Goal: Information Seeking & Learning: Find contact information

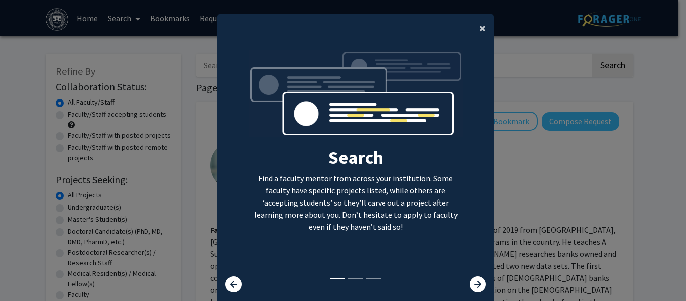
click at [479, 27] on span "×" at bounding box center [482, 28] width 7 height 16
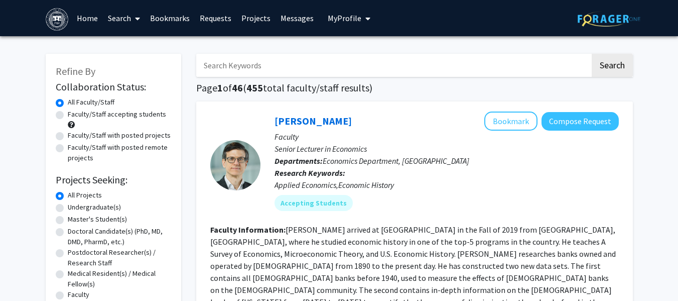
click at [352, 20] on span "My Profile" at bounding box center [345, 18] width 34 height 10
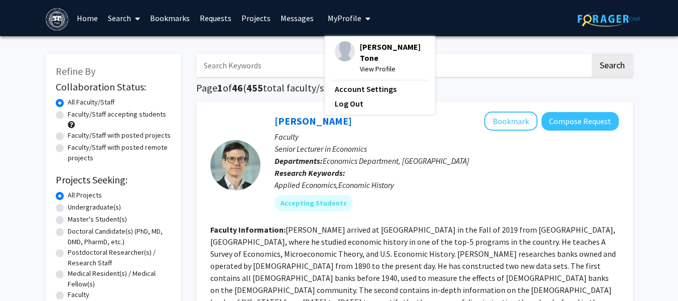
click at [352, 20] on span "My Profile" at bounding box center [345, 18] width 34 height 10
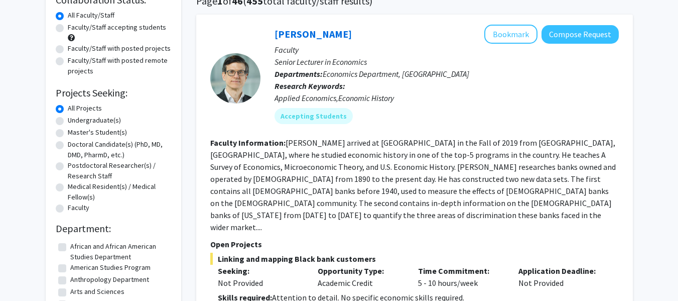
scroll to position [87, 0]
click at [68, 118] on label "Undergraduate(s)" at bounding box center [94, 119] width 53 height 11
click at [68, 118] on input "Undergraduate(s)" at bounding box center [71, 117] width 7 height 7
radio input "true"
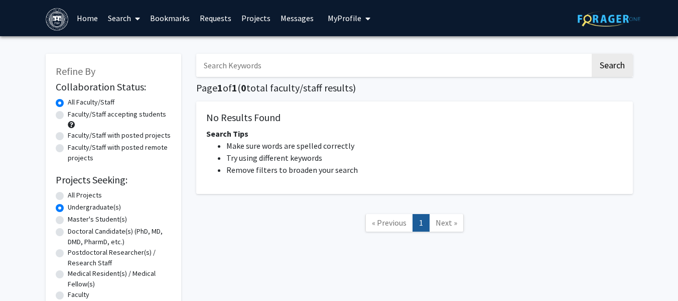
click at [87, 195] on label "All Projects" at bounding box center [85, 195] width 34 height 11
click at [74, 195] on input "All Projects" at bounding box center [71, 193] width 7 height 7
radio input "true"
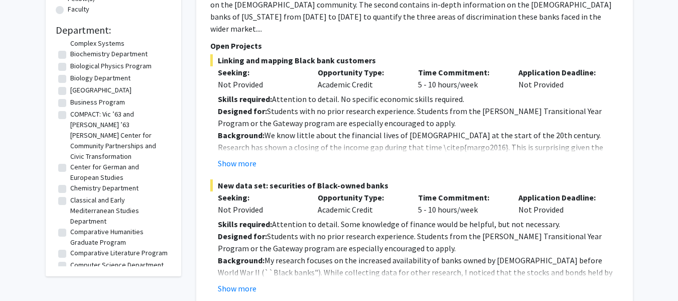
scroll to position [138, 0]
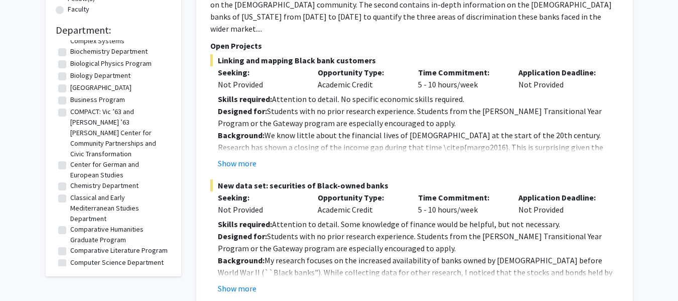
click at [88, 192] on label "Classical and Early Mediterranean Studies Department" at bounding box center [119, 208] width 98 height 32
click at [77, 192] on input "Classical and Early Mediterranean Studies Department" at bounding box center [73, 195] width 7 height 7
checkbox input "true"
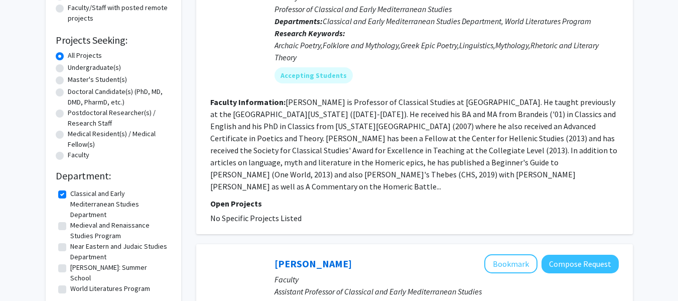
scroll to position [140, 0]
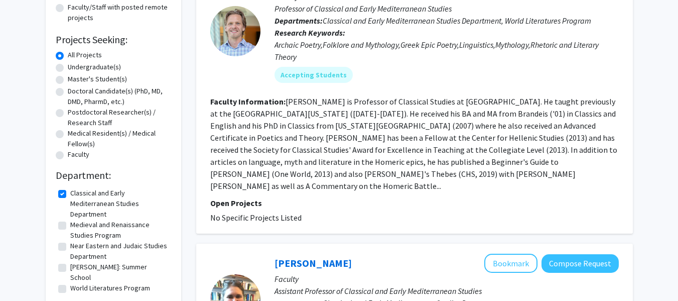
click at [297, 103] on fg-read-more "[PERSON_NAME] is Professor of Classical Studies at [GEOGRAPHIC_DATA]. He taught…" at bounding box center [413, 143] width 407 height 94
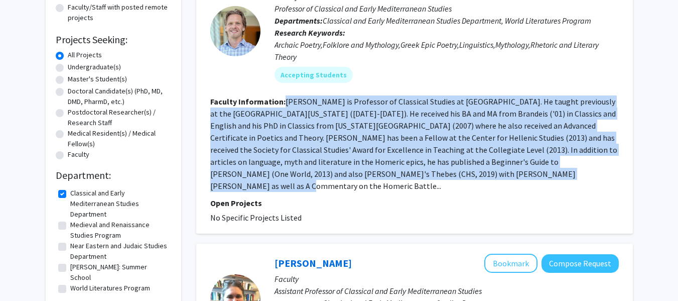
drag, startPoint x: 297, startPoint y: 103, endPoint x: 429, endPoint y: 169, distance: 147.9
click at [429, 169] on fg-read-more "[PERSON_NAME] is Professor of Classical Studies at [GEOGRAPHIC_DATA]. He taught…" at bounding box center [413, 143] width 407 height 94
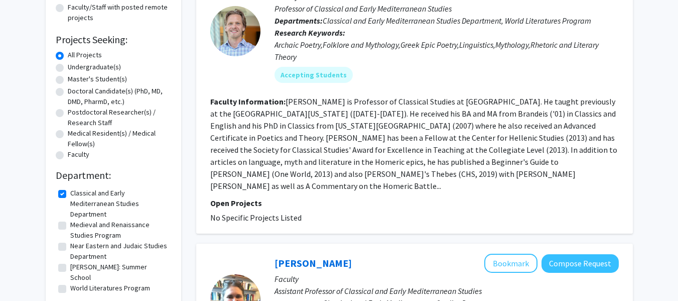
click at [429, 169] on fg-read-more "[PERSON_NAME] is Professor of Classical Studies at [GEOGRAPHIC_DATA]. He taught…" at bounding box center [413, 143] width 407 height 94
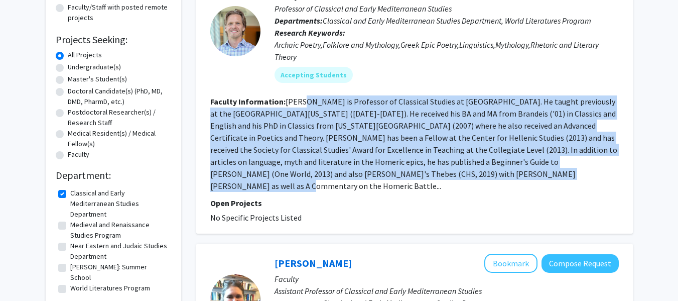
drag, startPoint x: 429, startPoint y: 169, endPoint x: 309, endPoint y: 104, distance: 136.7
click at [309, 104] on fg-read-more "[PERSON_NAME] is Professor of Classical Studies at [GEOGRAPHIC_DATA]. He taught…" at bounding box center [413, 143] width 407 height 94
drag, startPoint x: 309, startPoint y: 104, endPoint x: 426, endPoint y: 170, distance: 134.1
click at [426, 170] on fg-read-more "[PERSON_NAME] is Professor of Classical Studies at [GEOGRAPHIC_DATA]. He taught…" at bounding box center [413, 143] width 407 height 94
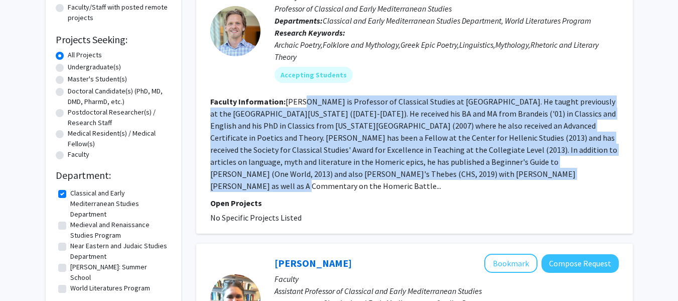
click at [426, 170] on fg-read-more "[PERSON_NAME] is Professor of Classical Studies at [GEOGRAPHIC_DATA]. He taught…" at bounding box center [413, 143] width 407 height 94
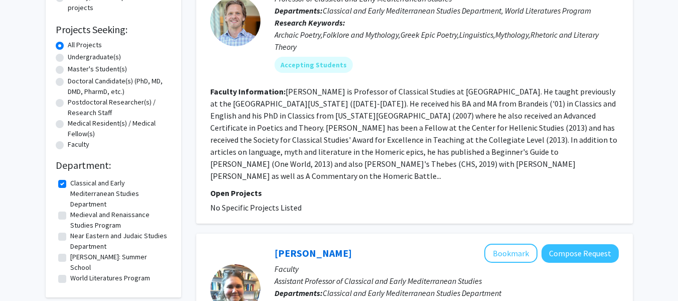
scroll to position [0, 0]
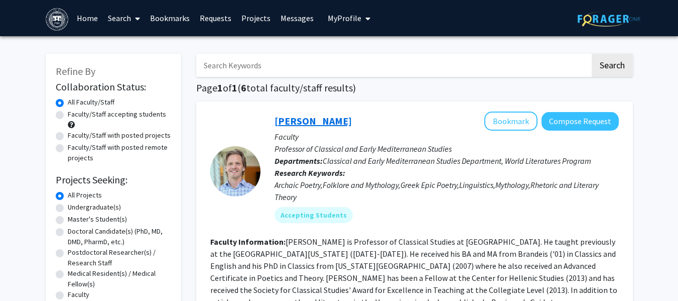
click at [334, 117] on link "[PERSON_NAME]" at bounding box center [313, 120] width 77 height 13
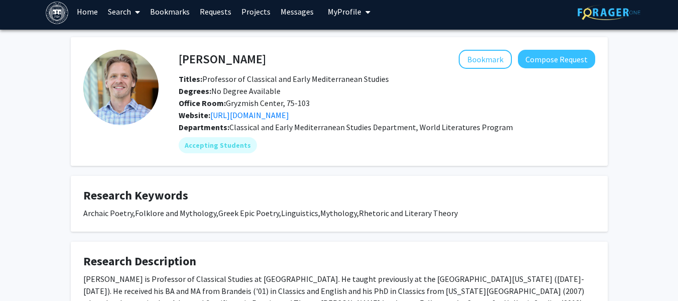
scroll to position [6, 0]
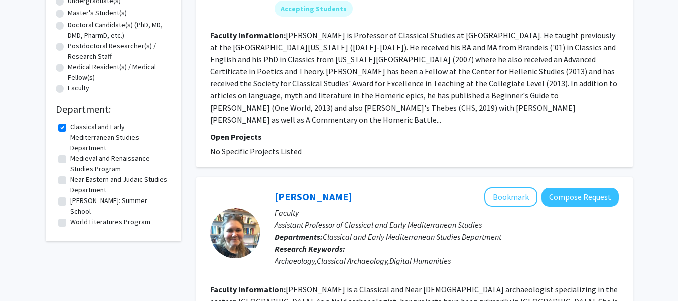
scroll to position [208, 0]
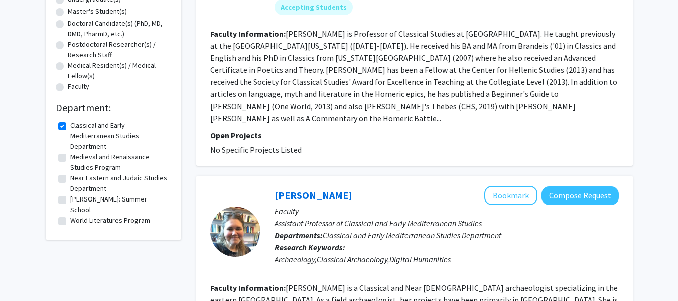
click at [84, 130] on label "Classical and Early Mediterranean Studies Department" at bounding box center [119, 136] width 98 height 32
click at [77, 126] on input "Classical and Early Mediterranean Studies Department" at bounding box center [73, 123] width 7 height 7
checkbox input "false"
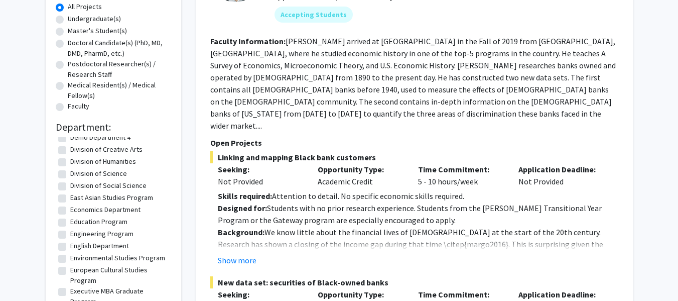
scroll to position [415, 0]
click at [106, 240] on label "English Department" at bounding box center [99, 245] width 59 height 11
click at [77, 240] on input "English Department" at bounding box center [73, 243] width 7 height 7
checkbox input "true"
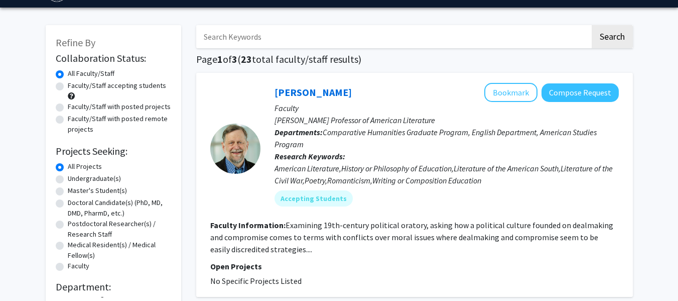
scroll to position [29, 0]
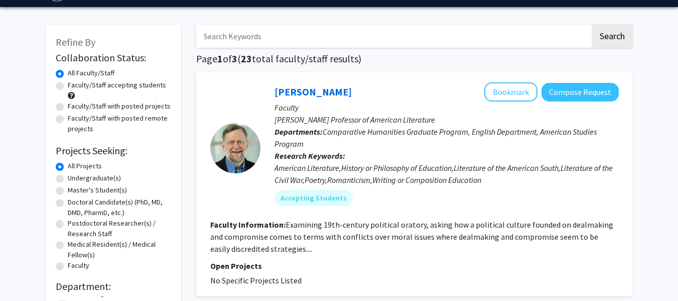
click at [301, 121] on p "[PERSON_NAME] Professor of American Literature" at bounding box center [447, 119] width 344 height 12
drag, startPoint x: 301, startPoint y: 121, endPoint x: 410, endPoint y: 117, distance: 110.0
click at [410, 117] on p "[PERSON_NAME] Professor of American Literature" at bounding box center [447, 119] width 344 height 12
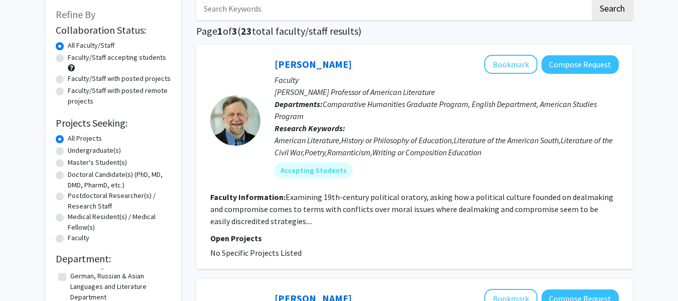
scroll to position [57, 0]
click at [75, 152] on label "Undergraduate(s)" at bounding box center [94, 150] width 53 height 11
click at [74, 151] on input "Undergraduate(s)" at bounding box center [71, 148] width 7 height 7
radio input "true"
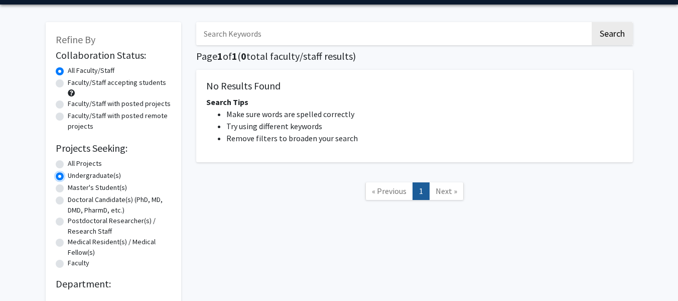
scroll to position [92, 0]
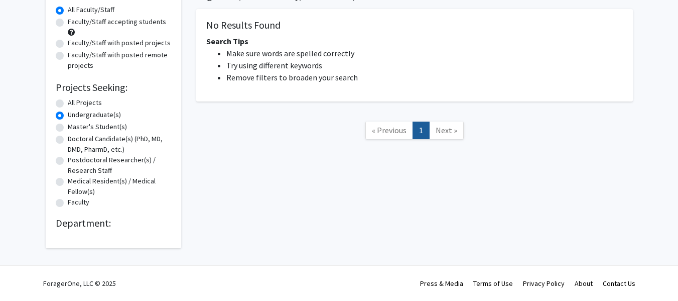
click at [88, 113] on label "Undergraduate(s)" at bounding box center [94, 114] width 53 height 11
click at [74, 113] on input "Undergraduate(s)" at bounding box center [71, 112] width 7 height 7
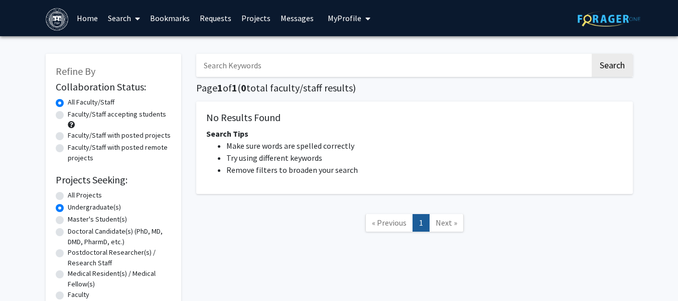
click at [72, 124] on span at bounding box center [71, 124] width 7 height 7
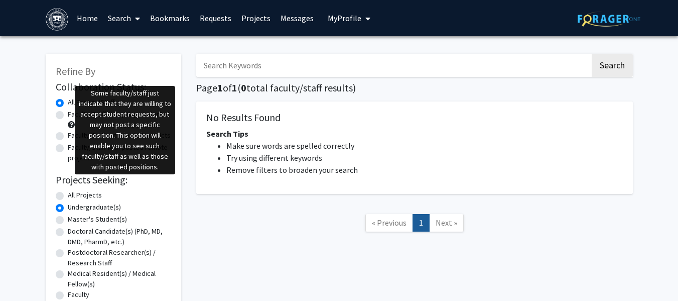
click at [71, 123] on span at bounding box center [71, 124] width 7 height 7
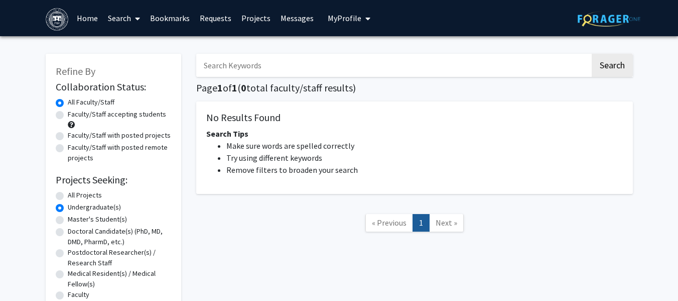
click at [354, 22] on span "My Profile" at bounding box center [345, 18] width 34 height 10
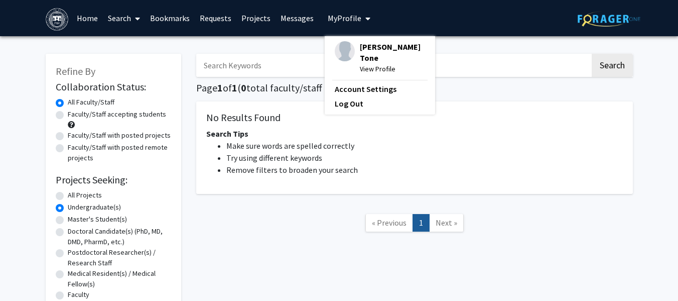
click at [360, 43] on span "[PERSON_NAME] Tone" at bounding box center [392, 52] width 65 height 22
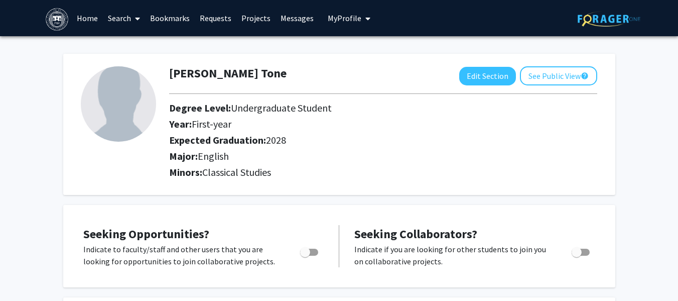
click at [83, 18] on link "Home" at bounding box center [87, 18] width 31 height 35
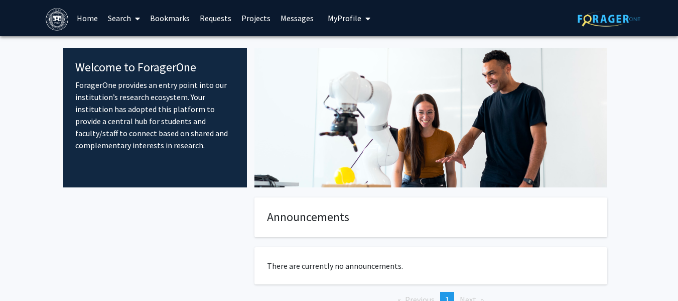
click at [251, 12] on link "Projects" at bounding box center [255, 18] width 39 height 35
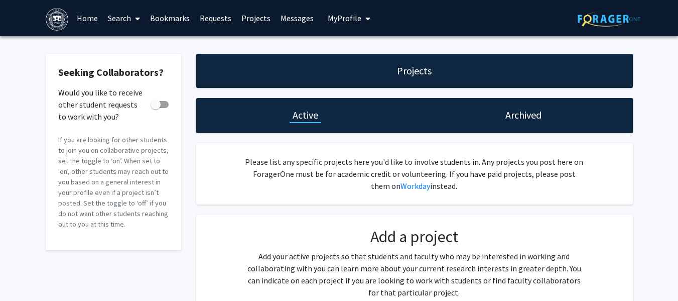
click at [122, 22] on link "Search" at bounding box center [124, 18] width 42 height 35
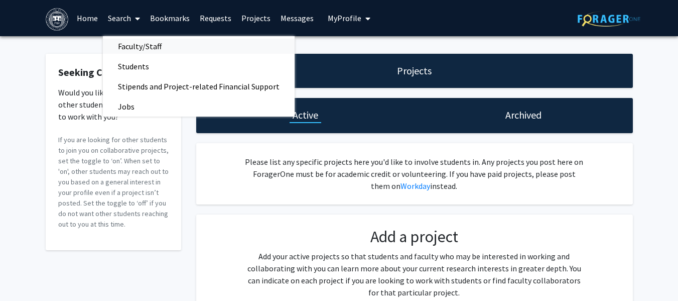
click at [138, 42] on span "Faculty/Staff" at bounding box center [140, 46] width 74 height 20
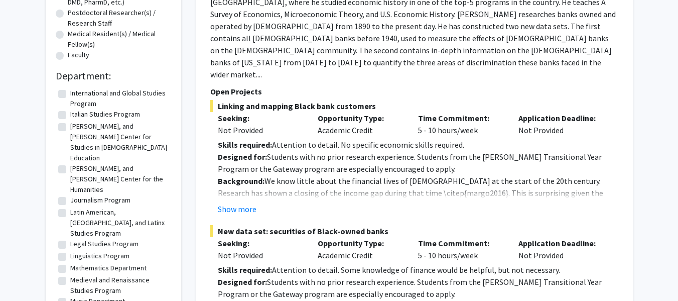
scroll to position [241, 0]
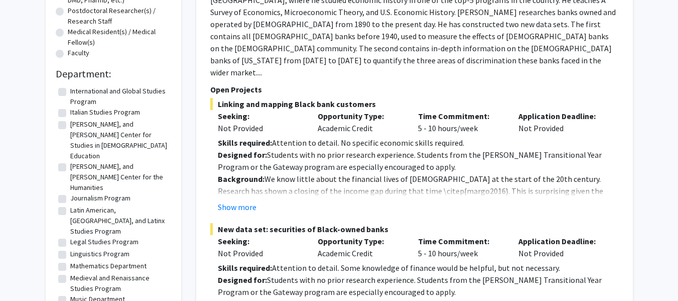
click at [105, 248] on label "Linguistics Program" at bounding box center [99, 253] width 59 height 11
click at [77, 248] on input "Linguistics Program" at bounding box center [73, 251] width 7 height 7
checkbox input "true"
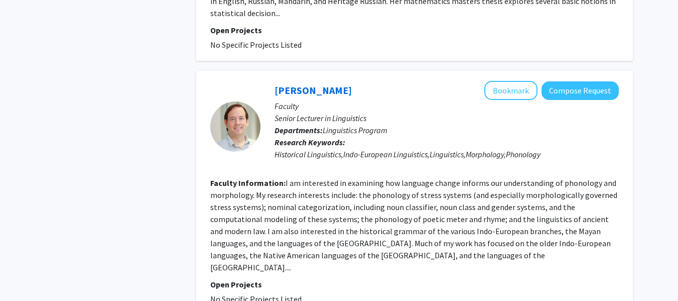
scroll to position [394, 0]
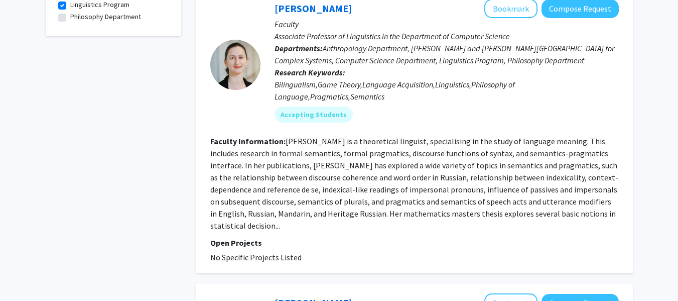
click at [318, 142] on fg-read-more "[PERSON_NAME] is a theoretical linguist, specialising in the study of language …" at bounding box center [414, 183] width 408 height 94
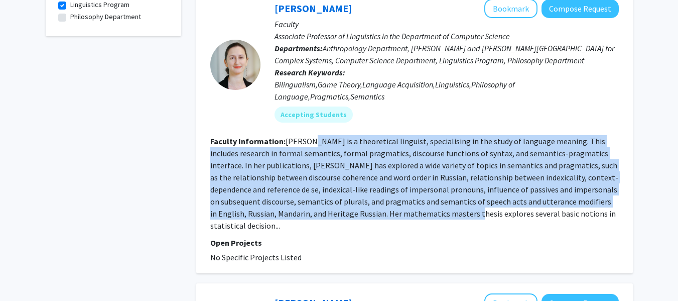
drag, startPoint x: 318, startPoint y: 142, endPoint x: 485, endPoint y: 211, distance: 181.2
click at [485, 211] on fg-read-more "[PERSON_NAME] is a theoretical linguist, specialising in the study of language …" at bounding box center [414, 183] width 408 height 94
drag, startPoint x: 485, startPoint y: 211, endPoint x: 323, endPoint y: 141, distance: 176.7
click at [323, 141] on fg-read-more "[PERSON_NAME] is a theoretical linguist, specialising in the study of language …" at bounding box center [414, 183] width 408 height 94
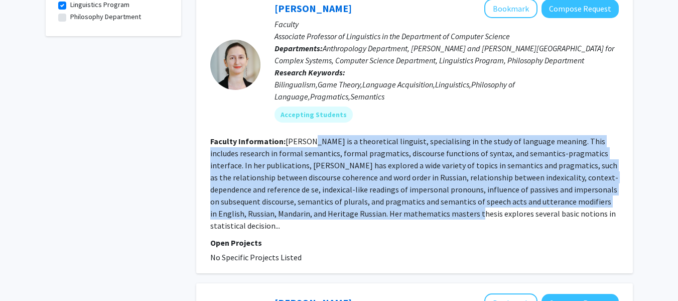
click at [323, 141] on fg-read-more "[PERSON_NAME] is a theoretical linguist, specialising in the study of language …" at bounding box center [414, 183] width 408 height 94
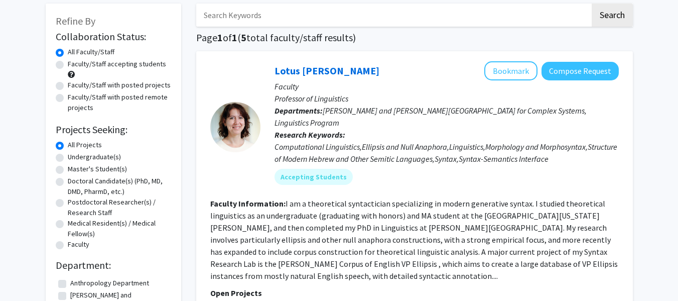
scroll to position [0, 0]
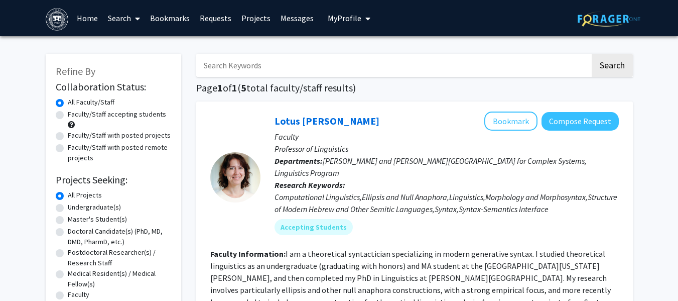
click at [349, 14] on span "My Profile" at bounding box center [345, 18] width 34 height 10
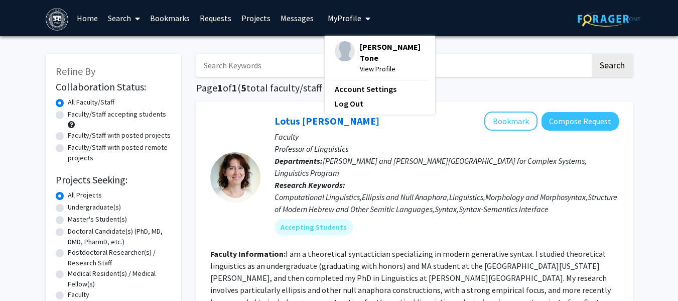
click at [360, 47] on span "[PERSON_NAME] Tone" at bounding box center [392, 52] width 65 height 22
